Goal: Task Accomplishment & Management: Use online tool/utility

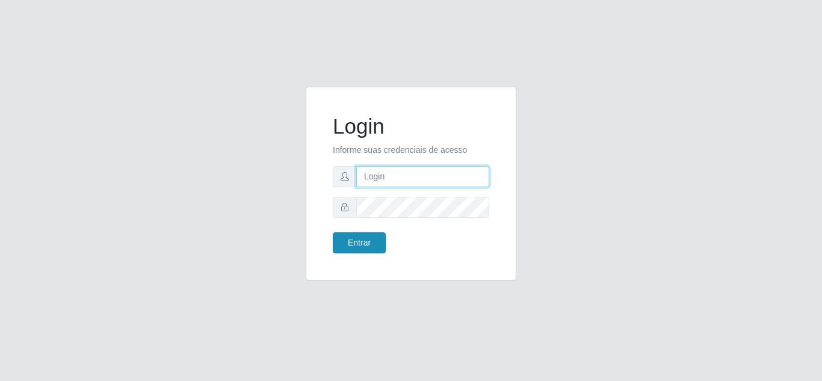
type input "[EMAIL_ADDRESS][DOMAIN_NAME]"
click at [348, 246] on button "Entrar" at bounding box center [359, 242] width 53 height 21
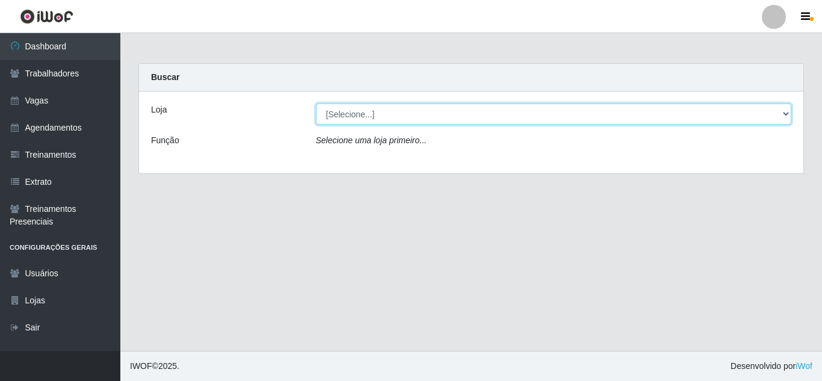
click at [444, 119] on select "[Selecione...] Sempre Tem - [GEOGRAPHIC_DATA]" at bounding box center [554, 113] width 476 height 21
click at [316, 103] on select "[Selecione...] Sempre Tem - [GEOGRAPHIC_DATA]" at bounding box center [554, 113] width 476 height 21
click at [443, 108] on select "[Selecione...] Sempre Tem - [GEOGRAPHIC_DATA]" at bounding box center [554, 113] width 476 height 21
select select "509"
click at [316, 103] on select "[Selecione...] Sempre Tem - [GEOGRAPHIC_DATA]" at bounding box center [554, 113] width 476 height 21
